Goal: Check status

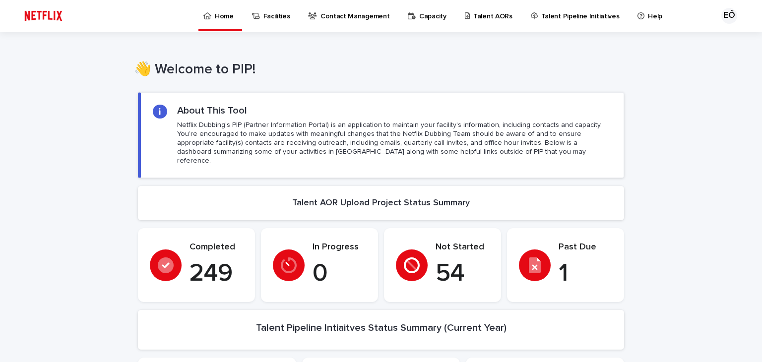
click at [497, 18] on p "Talent AORs" at bounding box center [492, 10] width 39 height 21
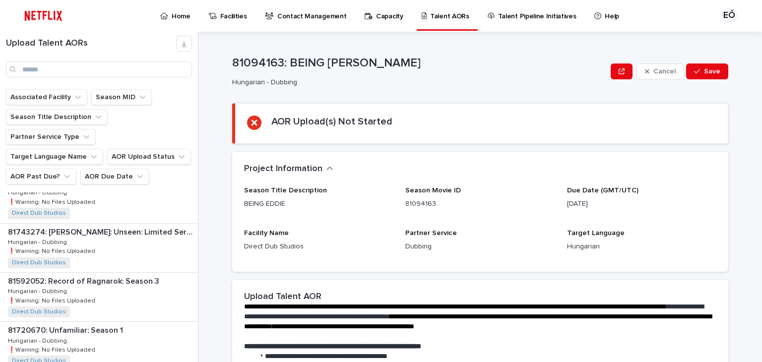
scroll to position [347, 0]
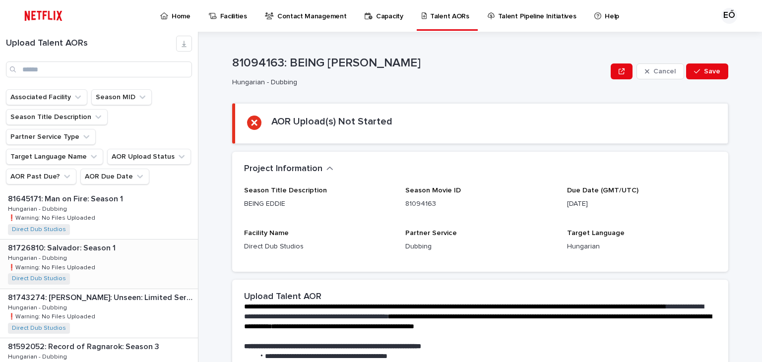
click at [120, 240] on div "81726810: Salvador: Season 1 81726810: Salvador: Season 1 Hungarian - Dubbing H…" at bounding box center [99, 264] width 198 height 49
click at [120, 240] on div "81726810: Salvador: Season 1 81726810: Salvador: Season 1 Hungarian - Dubbing H…" at bounding box center [98, 264] width 196 height 49
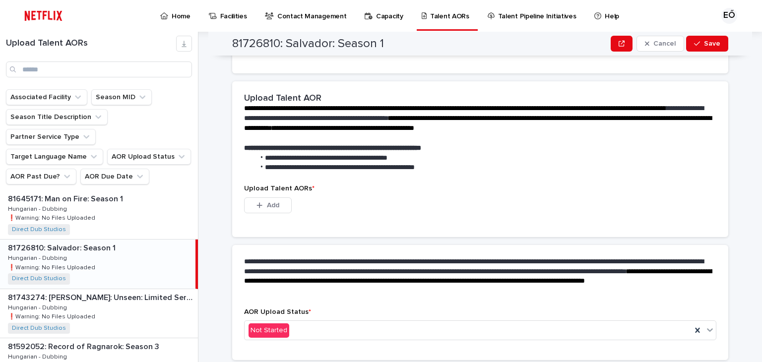
scroll to position [232, 0]
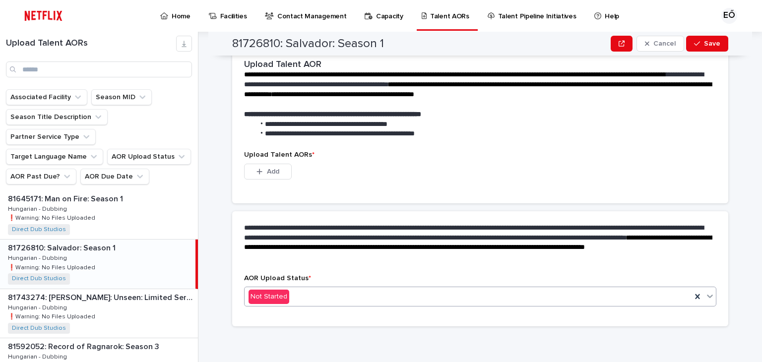
click at [404, 294] on div "Not Started" at bounding box center [468, 297] width 447 height 16
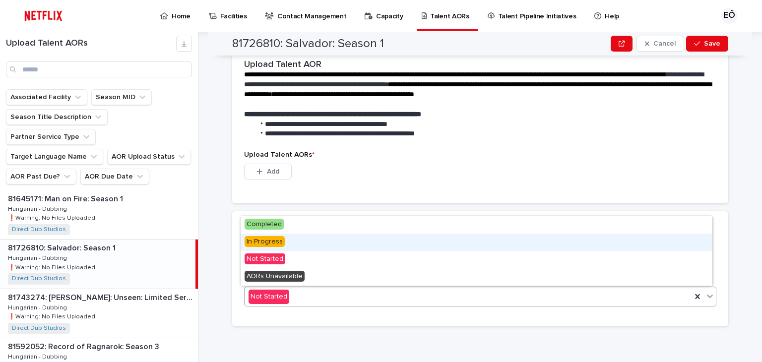
click at [367, 244] on div "In Progress" at bounding box center [476, 242] width 471 height 17
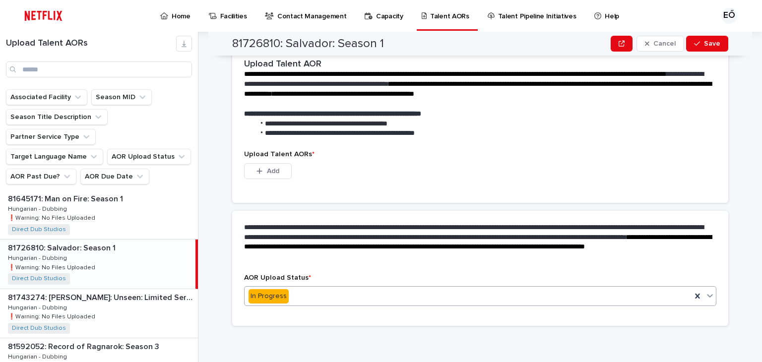
scroll to position [184, 0]
